Goal: Register for event/course

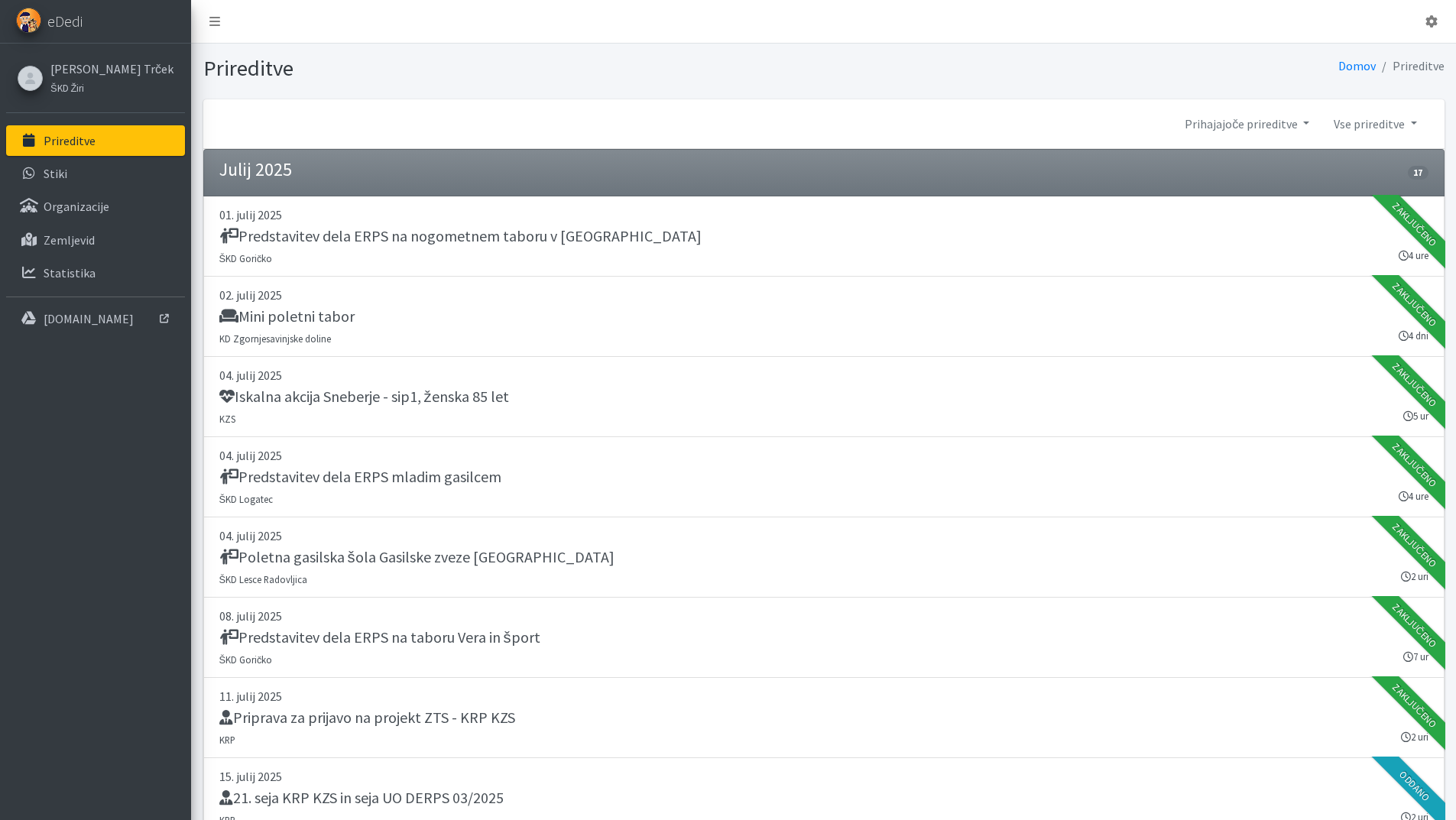
click at [106, 140] on link "Prireditve" at bounding box center [95, 140] width 179 height 30
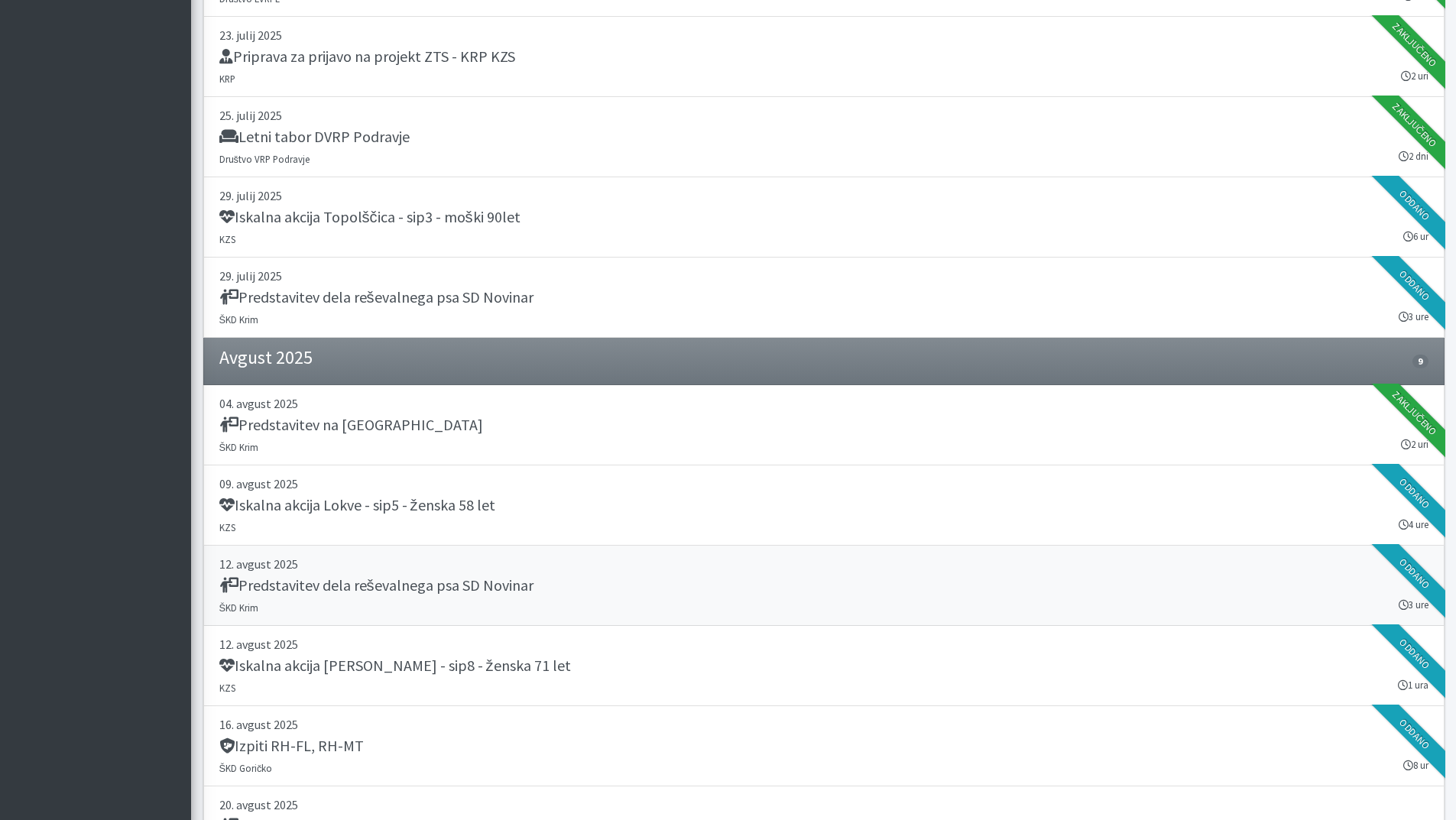
scroll to position [1299, 0]
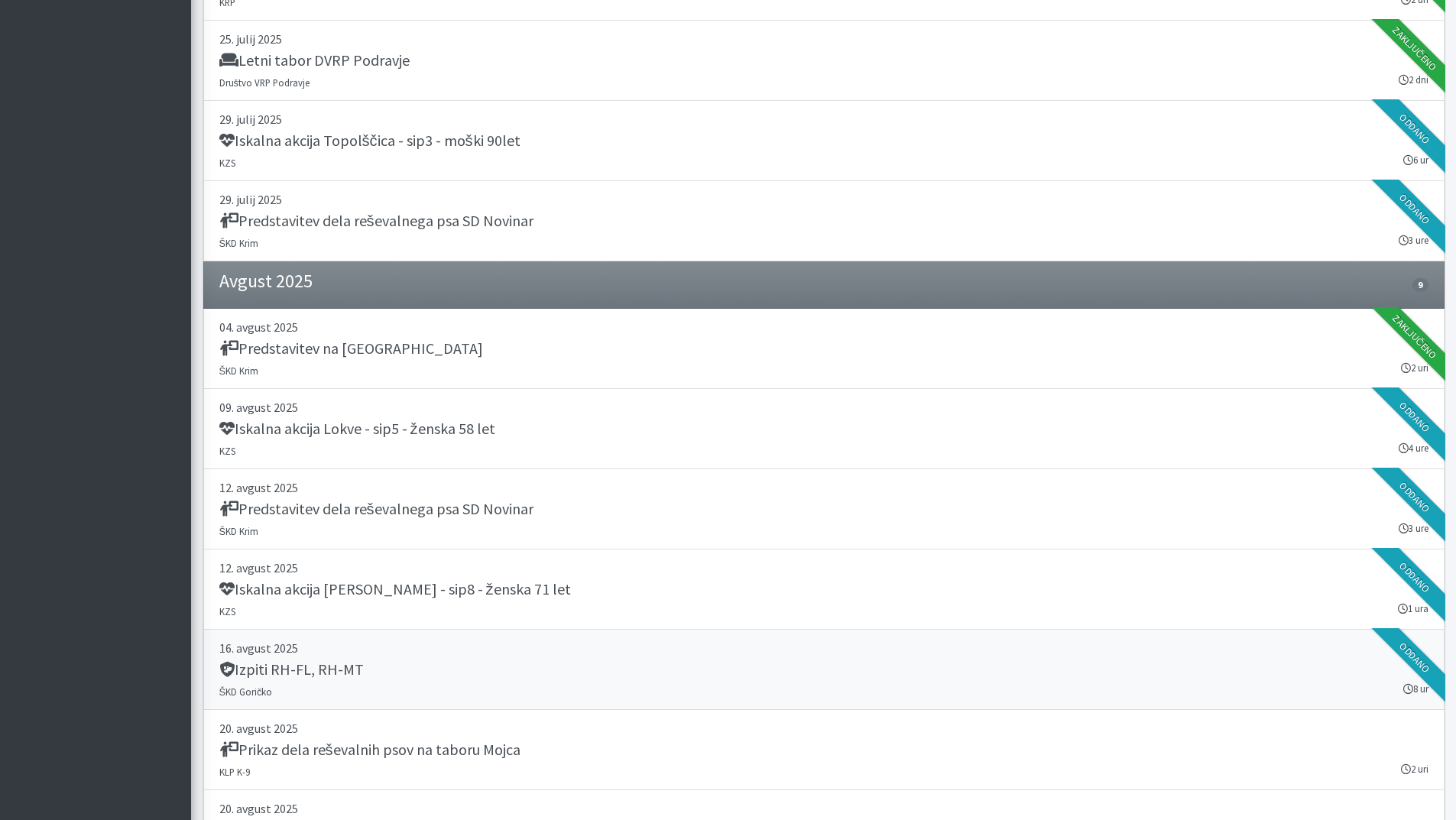
click at [368, 662] on div "Izpiti RH-FL, RH-MT" at bounding box center [824, 671] width 1210 height 22
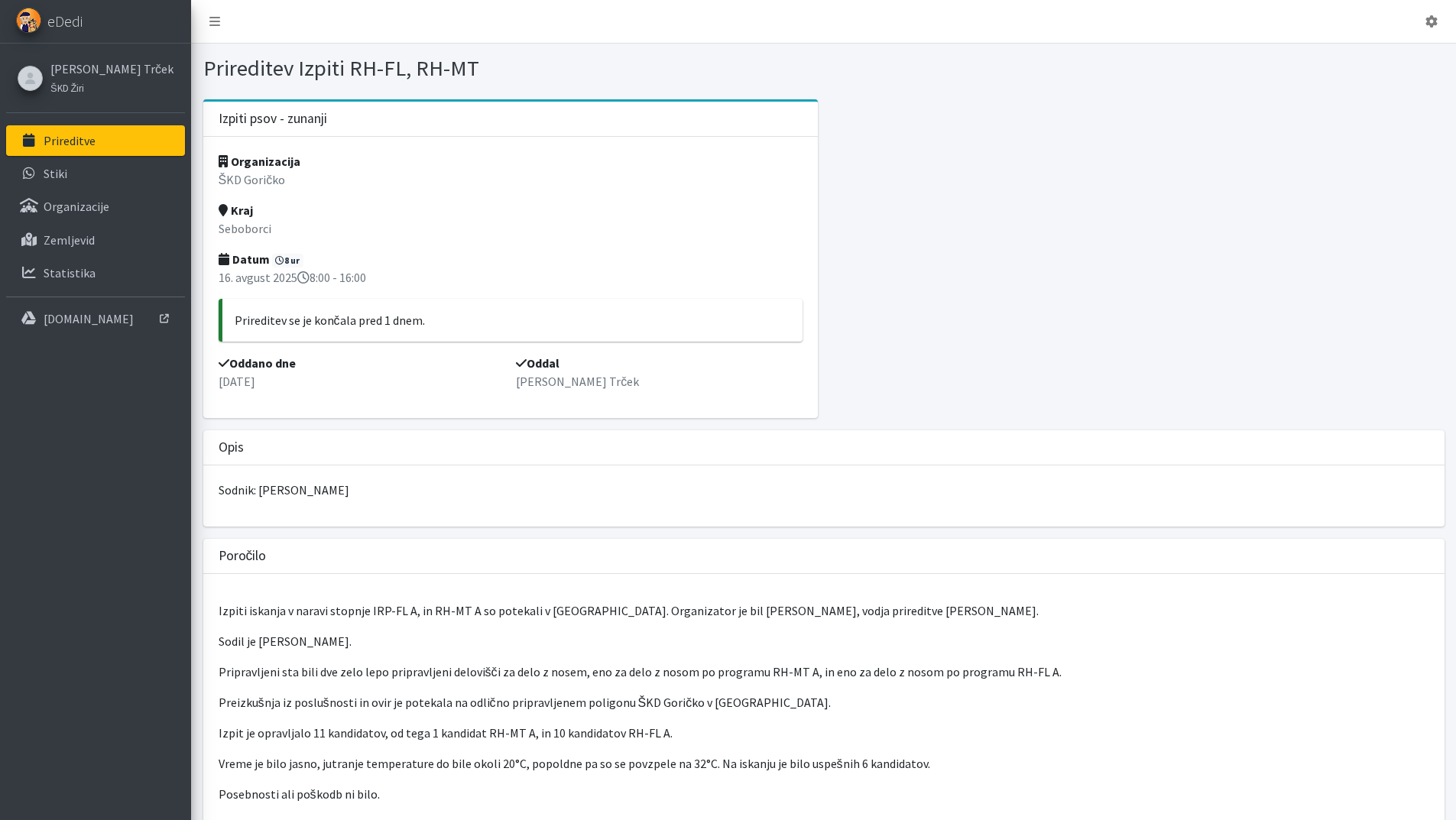
click at [97, 133] on link "Prireditve" at bounding box center [95, 140] width 179 height 30
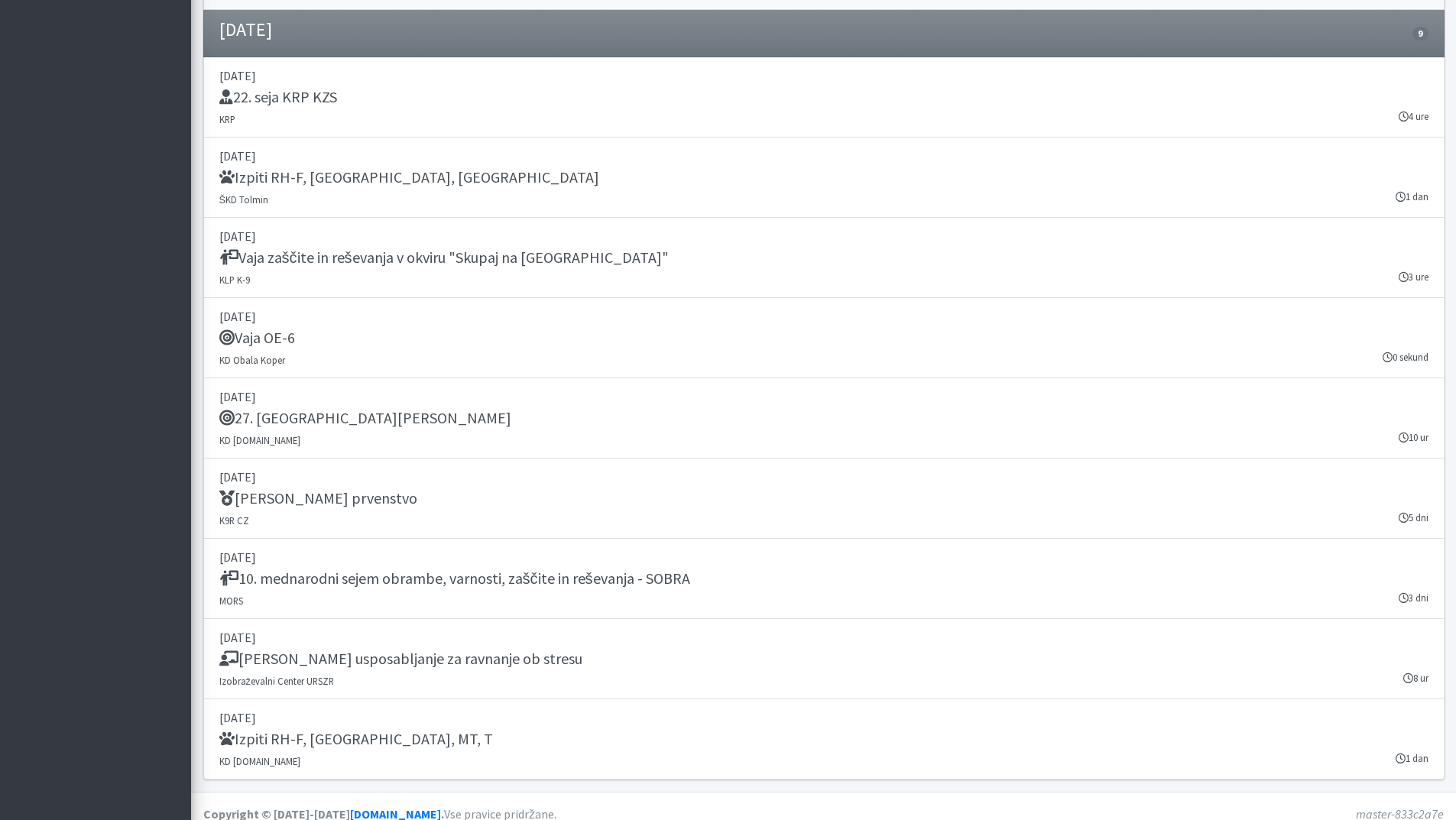
scroll to position [2335, 0]
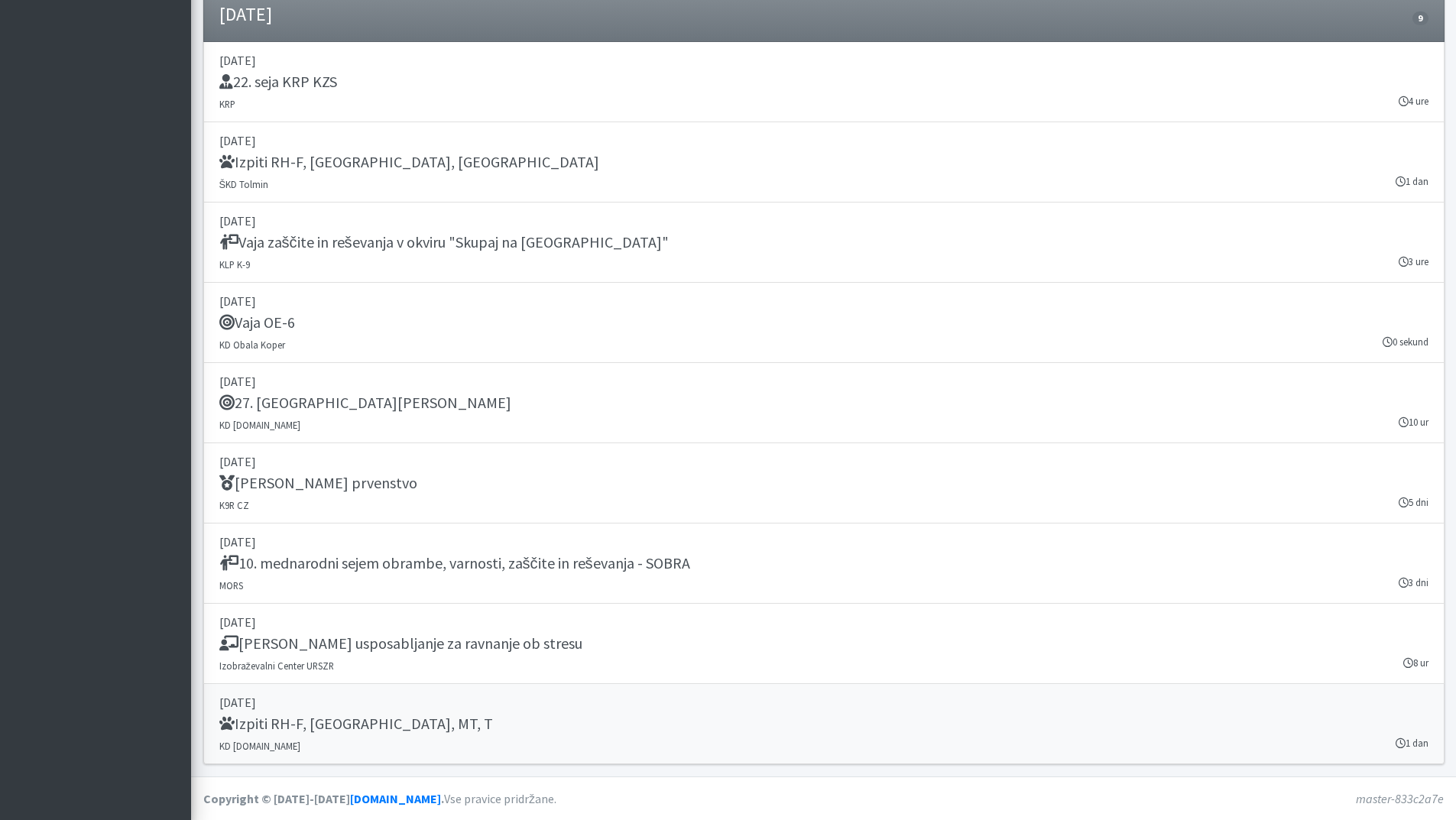
click at [307, 721] on h5 "Izpiti RH-F, [GEOGRAPHIC_DATA], MT, T" at bounding box center [356, 723] width 274 height 18
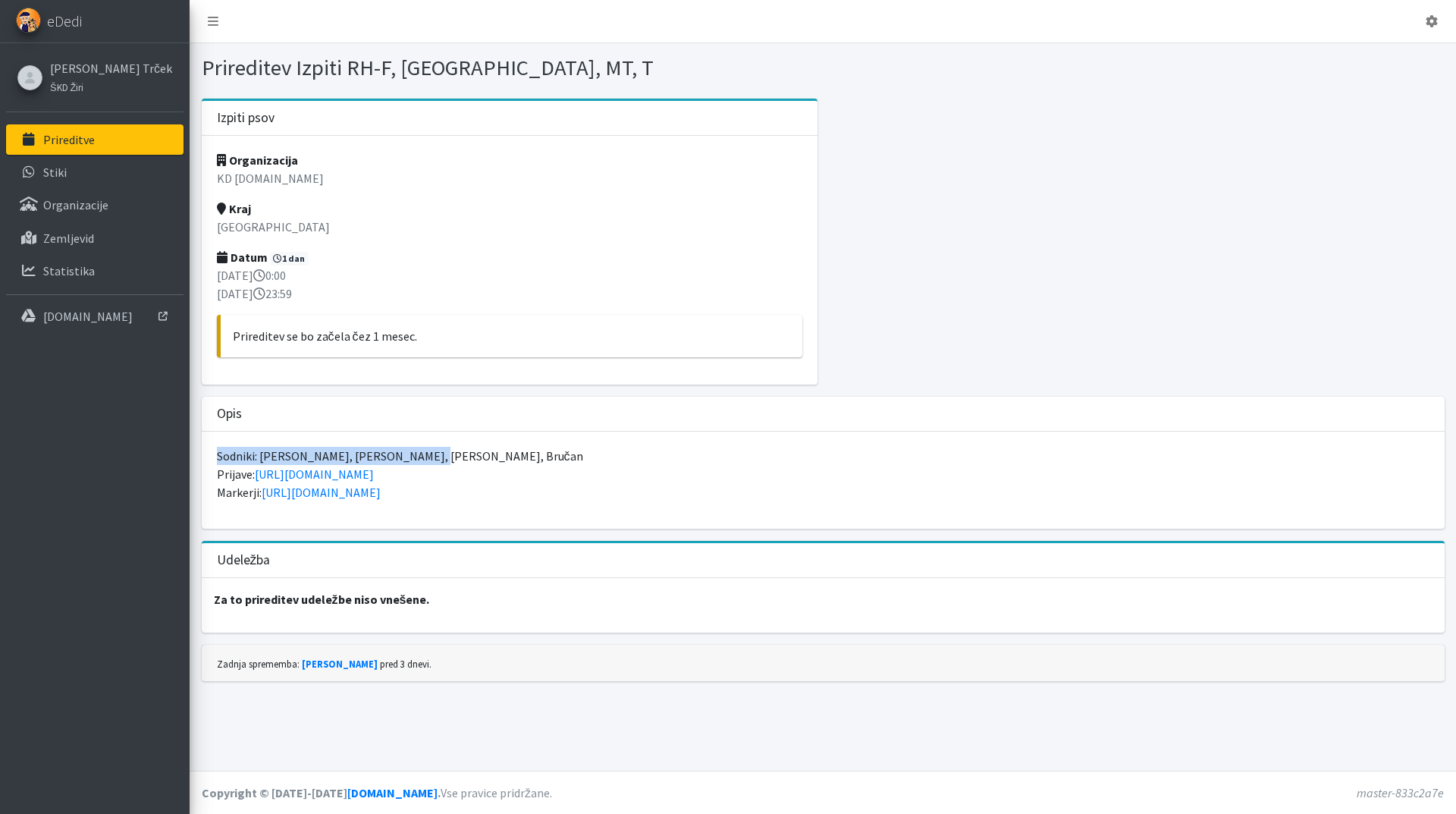
drag, startPoint x: 415, startPoint y: 455, endPoint x: 190, endPoint y: 460, distance: 225.1
click at [190, 460] on div "Izpiti psov Organizacija KD SAR.SI Kraj Ljubljana Datum 1 dan 27. september 202…" at bounding box center [822, 396] width 1266 height 595
click at [268, 472] on link "https://forms.gle/DiY1hfJPgvDqgqNAA" at bounding box center [314, 474] width 119 height 15
